Goal: Obtain resource: Download file/media

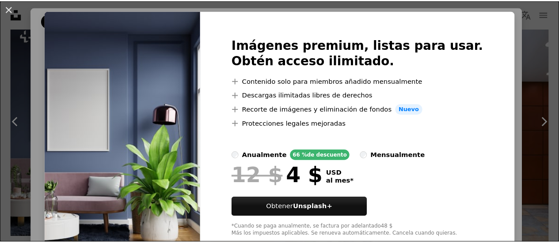
scroll to position [40, 0]
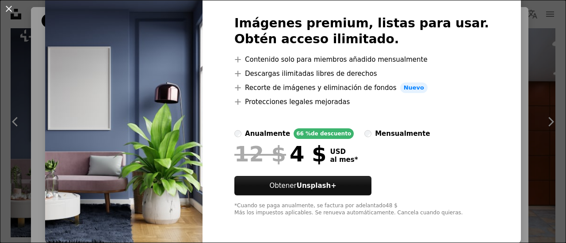
click at [505, 110] on div "An X shape Imágenes premium, listas para usar. Obtén acceso ilimitado. A plus s…" at bounding box center [283, 121] width 566 height 243
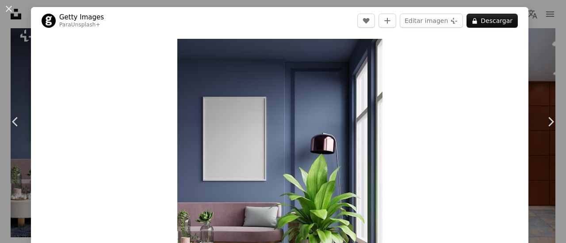
click at [417, 63] on div "Zoom in" at bounding box center [279, 166] width 497 height 265
click at [531, 39] on div "An X shape Chevron left Chevron right Getty Images Para Unsplash+ A heart A plu…" at bounding box center [283, 121] width 566 height 243
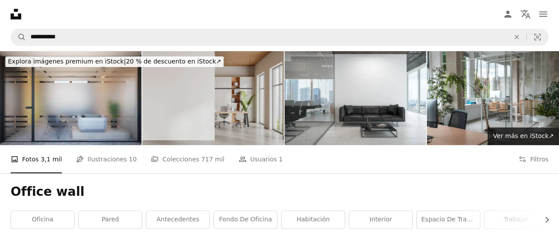
click at [255, 115] on img at bounding box center [212, 98] width 141 height 94
